Goal: Information Seeking & Learning: Learn about a topic

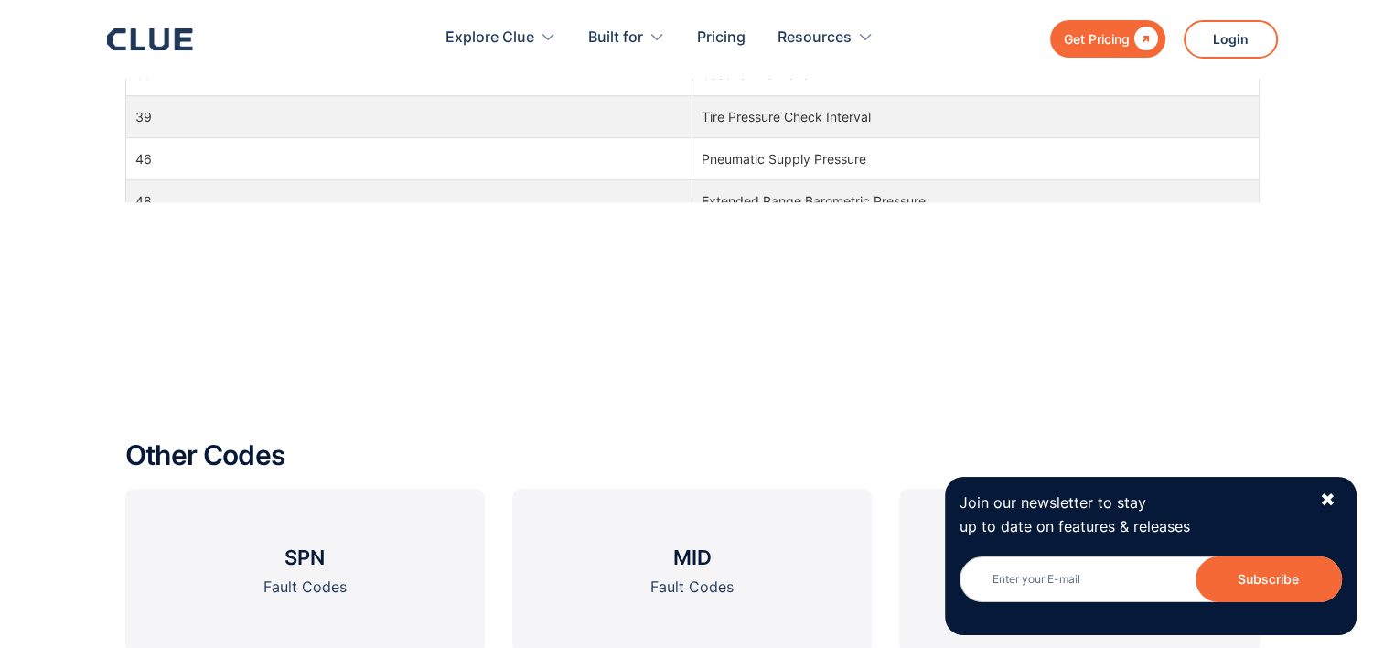
scroll to position [1647, 0]
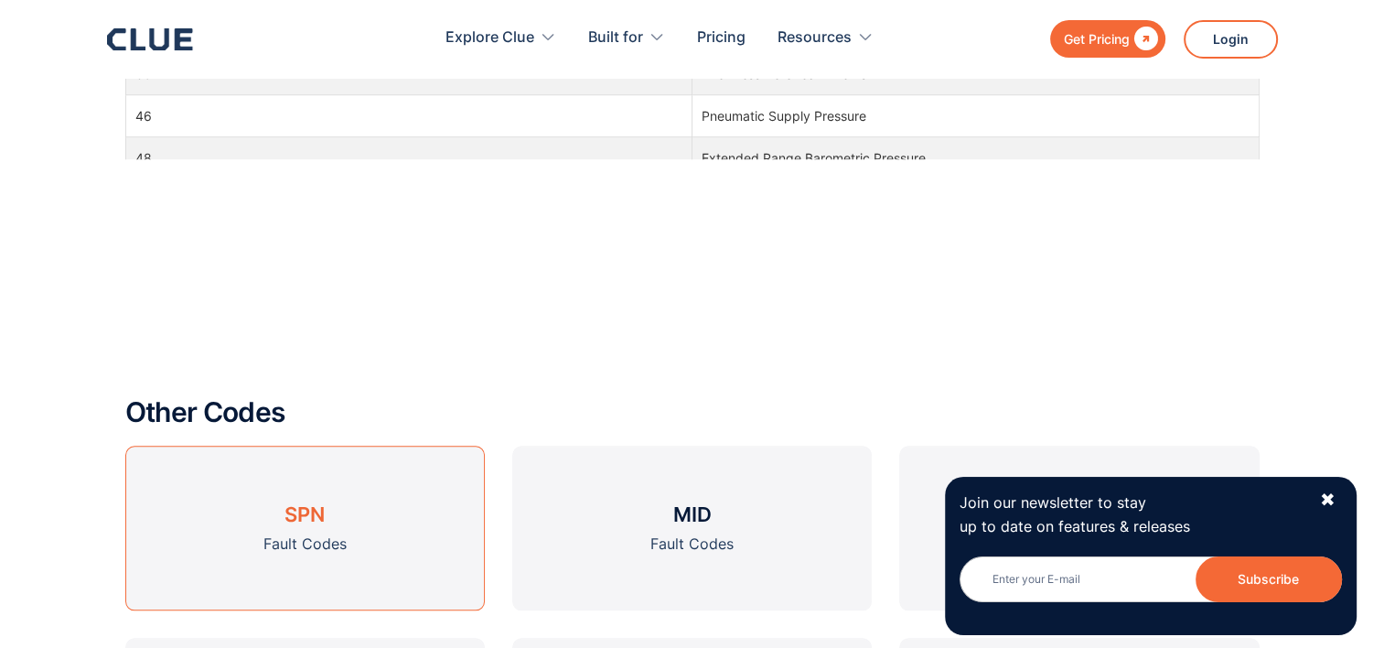
click at [356, 534] on link "SPN Fault Codes" at bounding box center [305, 528] width 360 height 165
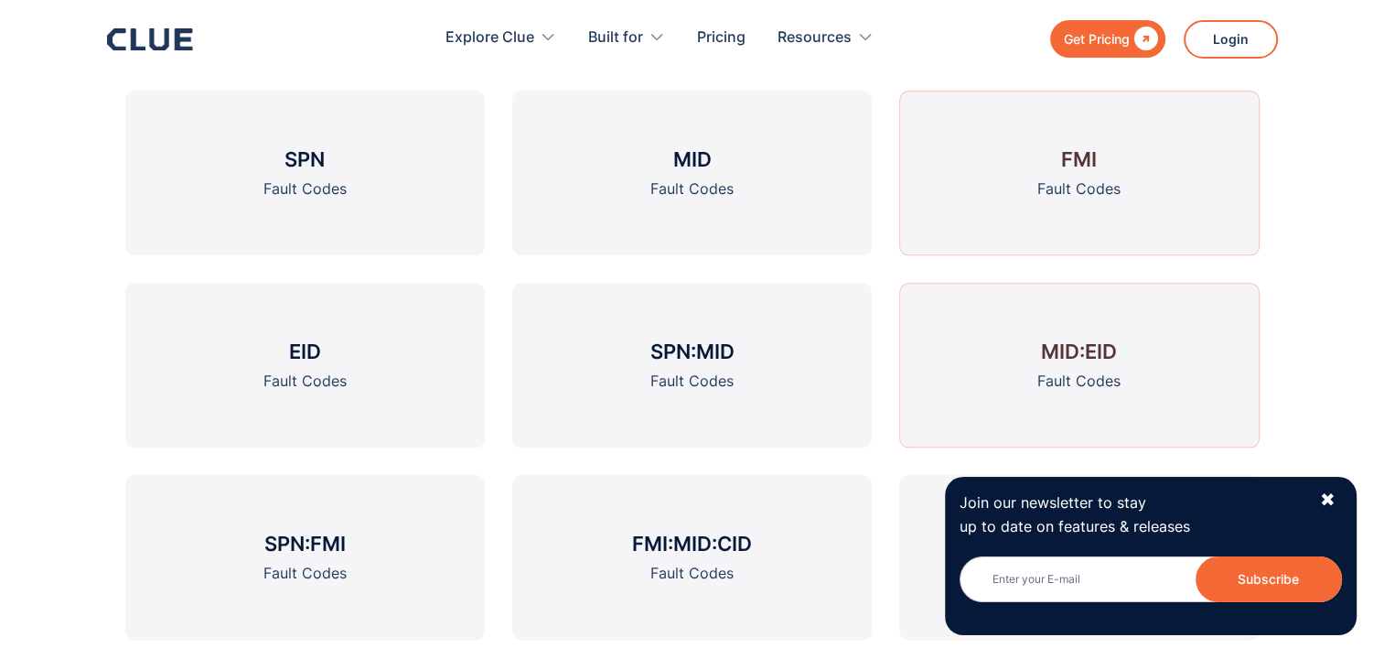
scroll to position [2013, 0]
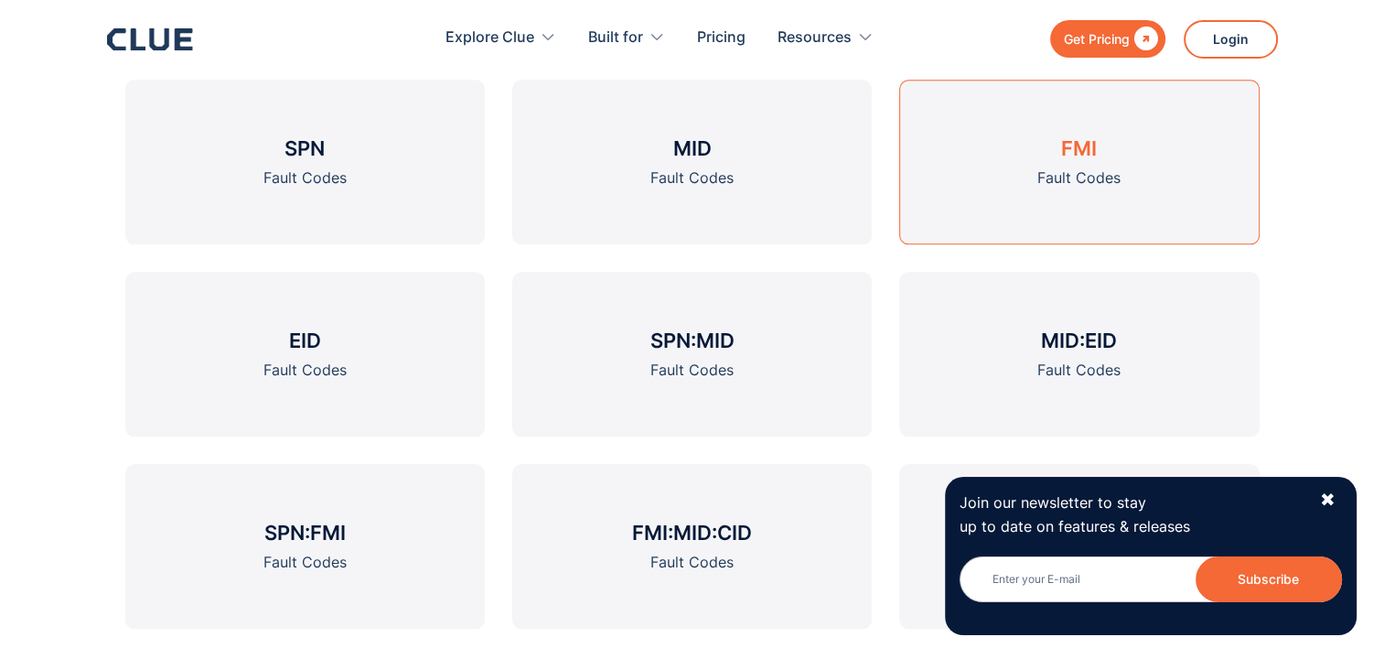
click at [1111, 159] on link "FMI Fault Codes" at bounding box center [1079, 162] width 360 height 165
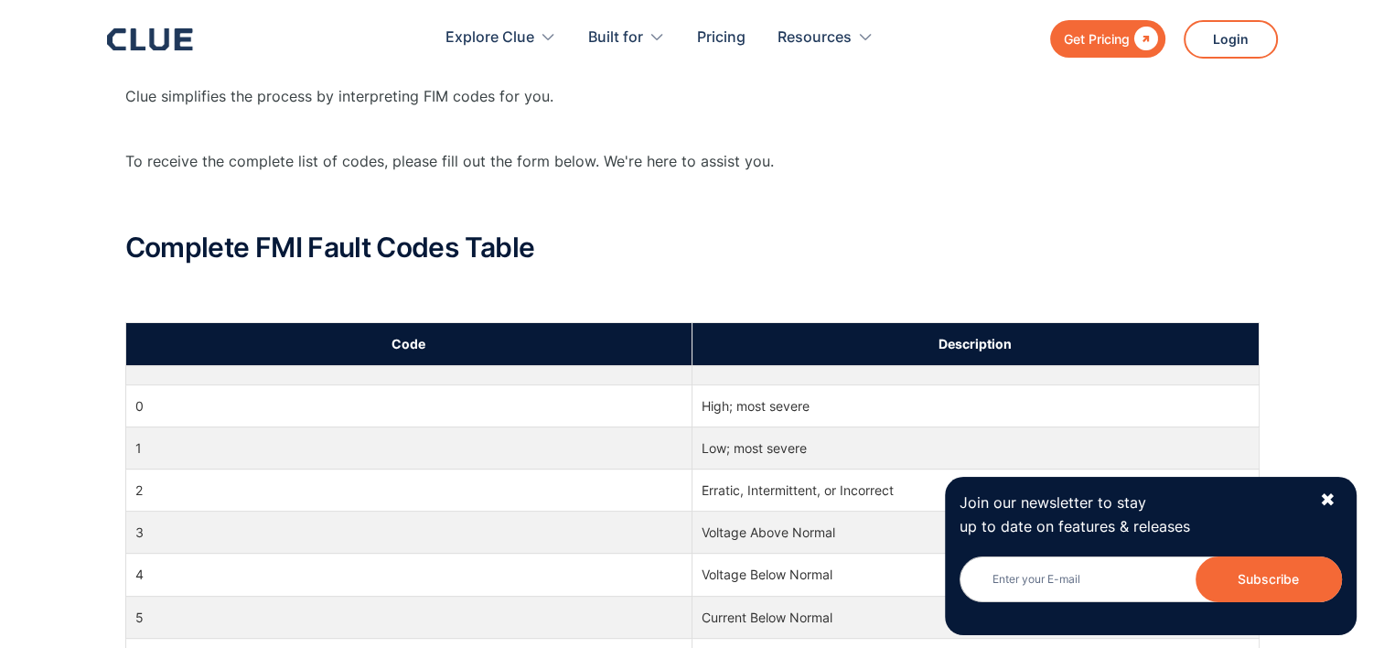
scroll to position [58, 0]
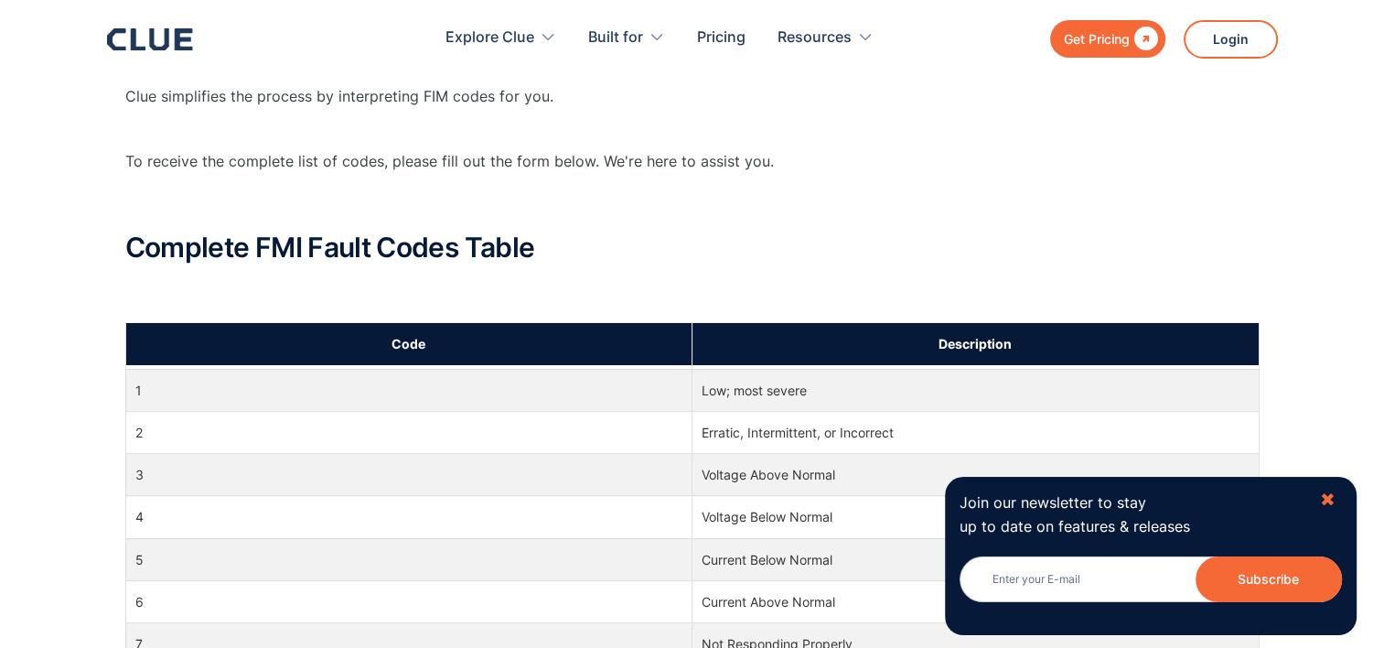
click at [1332, 495] on div "✖" at bounding box center [1328, 500] width 16 height 23
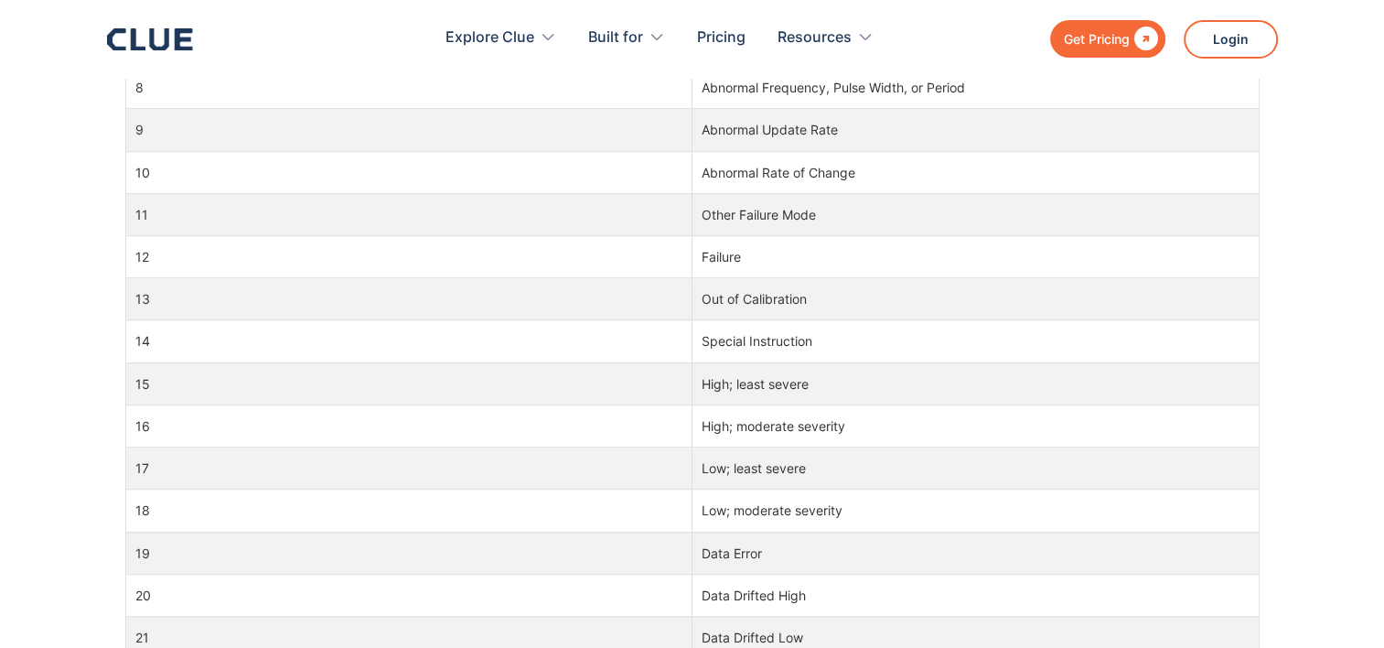
scroll to position [1373, 0]
